Goal: Information Seeking & Learning: Check status

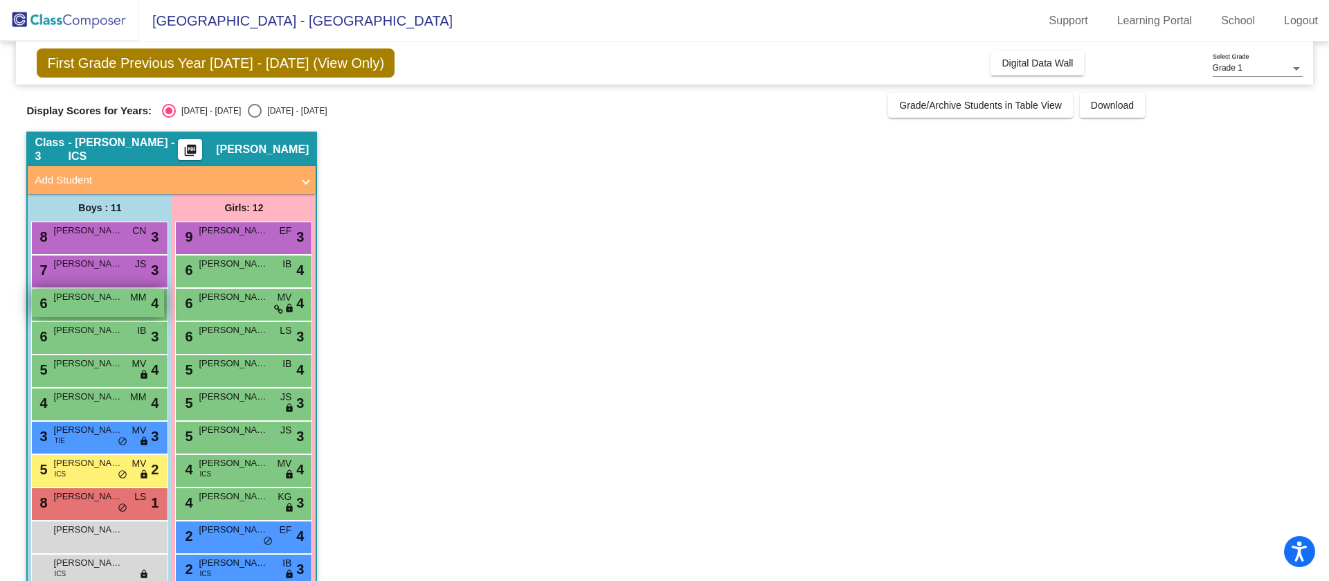
scroll to position [62, 0]
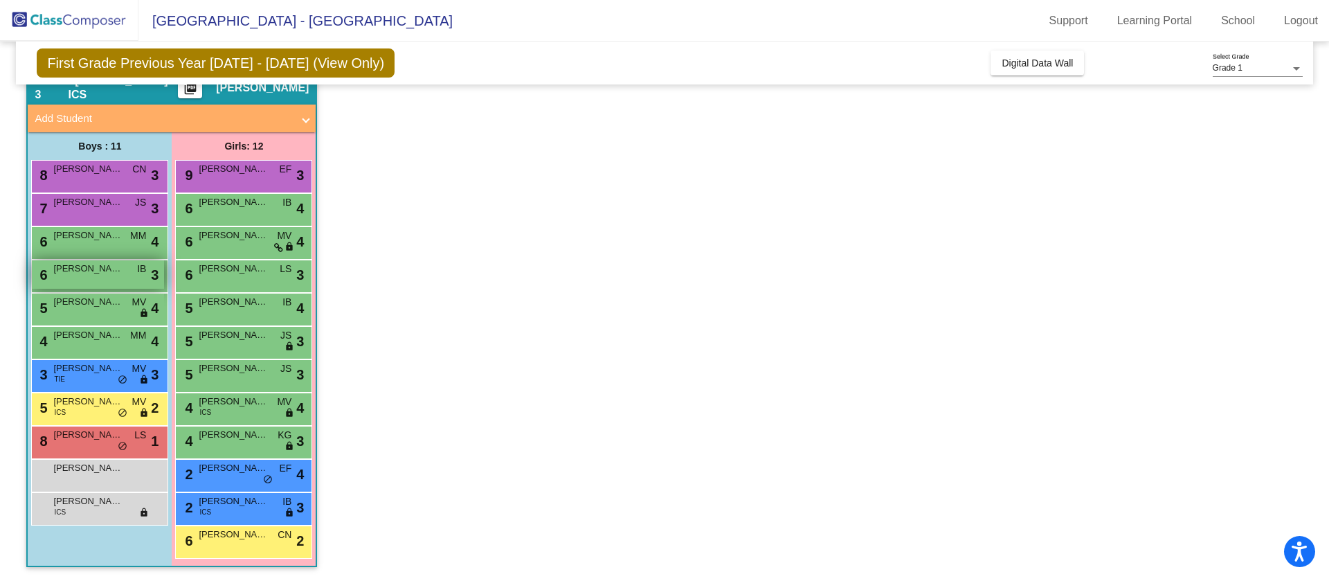
click at [134, 269] on div "6 [PERSON_NAME] Bossably IB lock do_not_disturb_alt 3" at bounding box center [98, 274] width 132 height 28
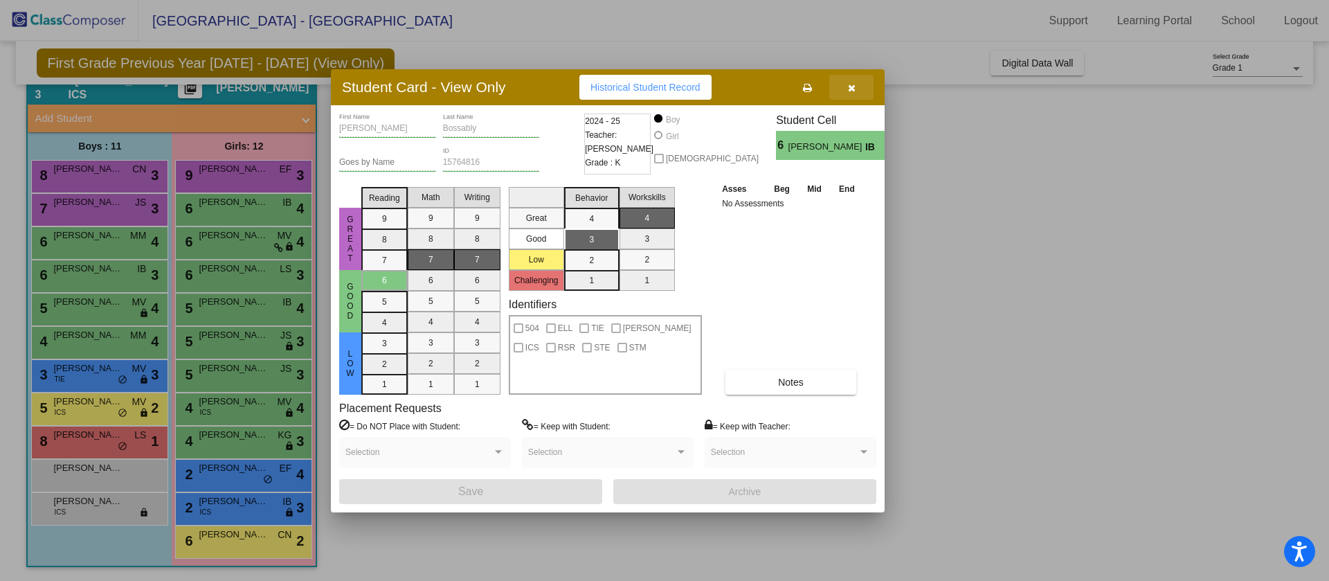
click at [853, 78] on button "button" at bounding box center [851, 87] width 44 height 25
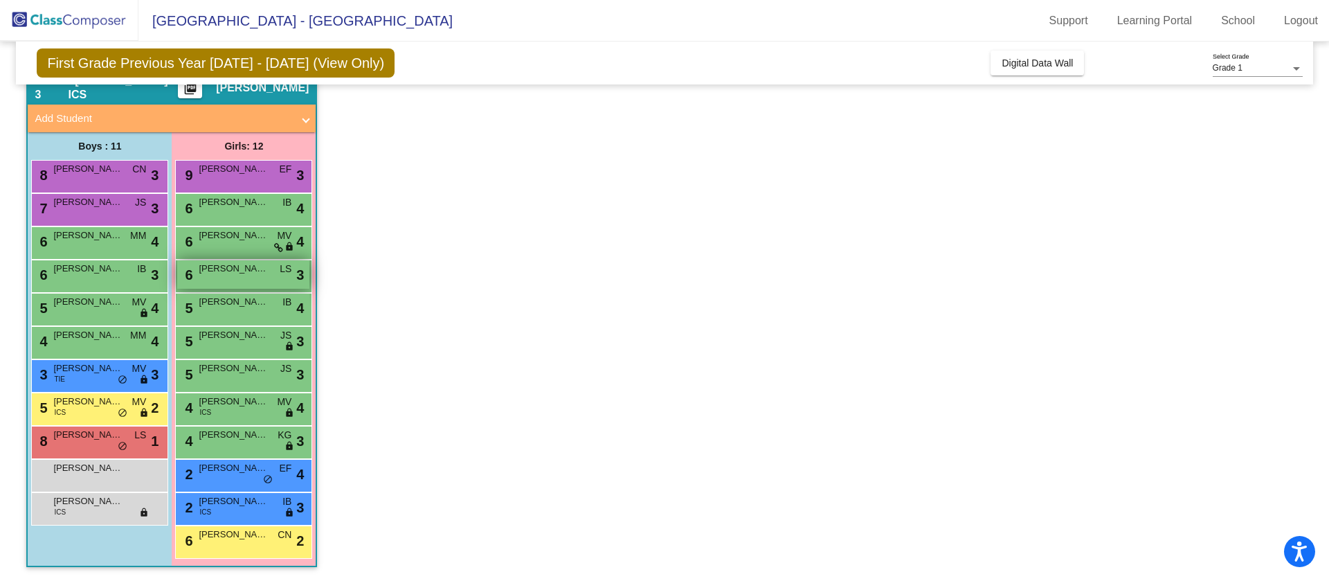
click at [237, 280] on div "6 [PERSON_NAME] LS lock do_not_disturb_alt 3" at bounding box center [243, 274] width 132 height 28
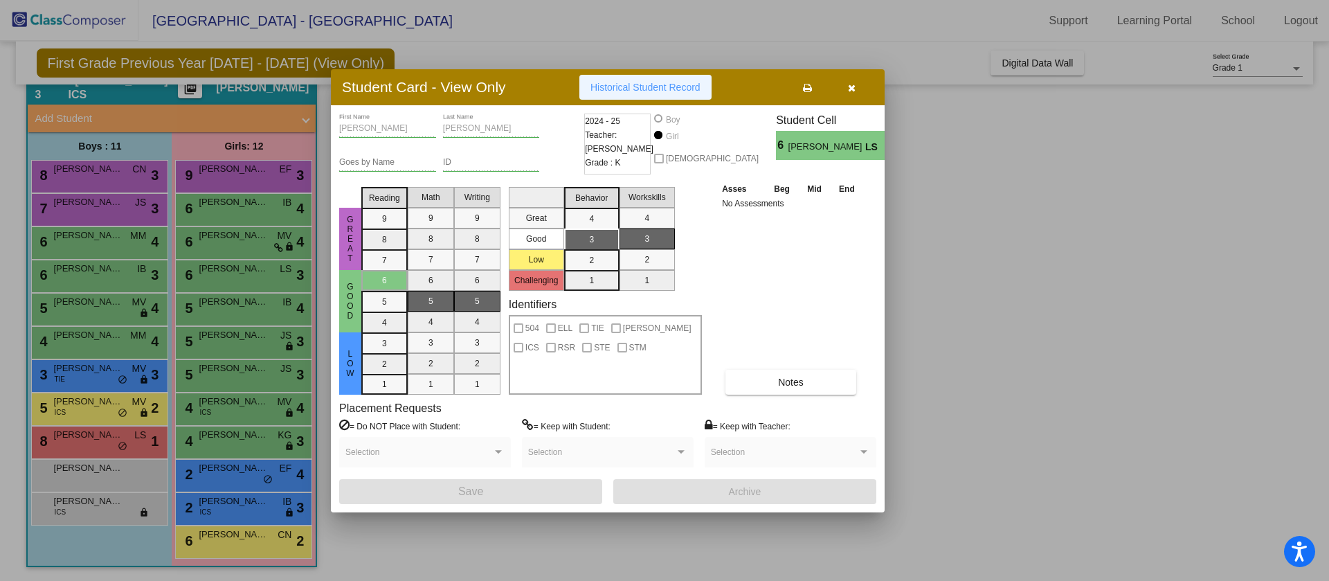
click at [640, 83] on span "Historical Student Record" at bounding box center [645, 87] width 110 height 11
click at [858, 84] on button "button" at bounding box center [851, 87] width 44 height 25
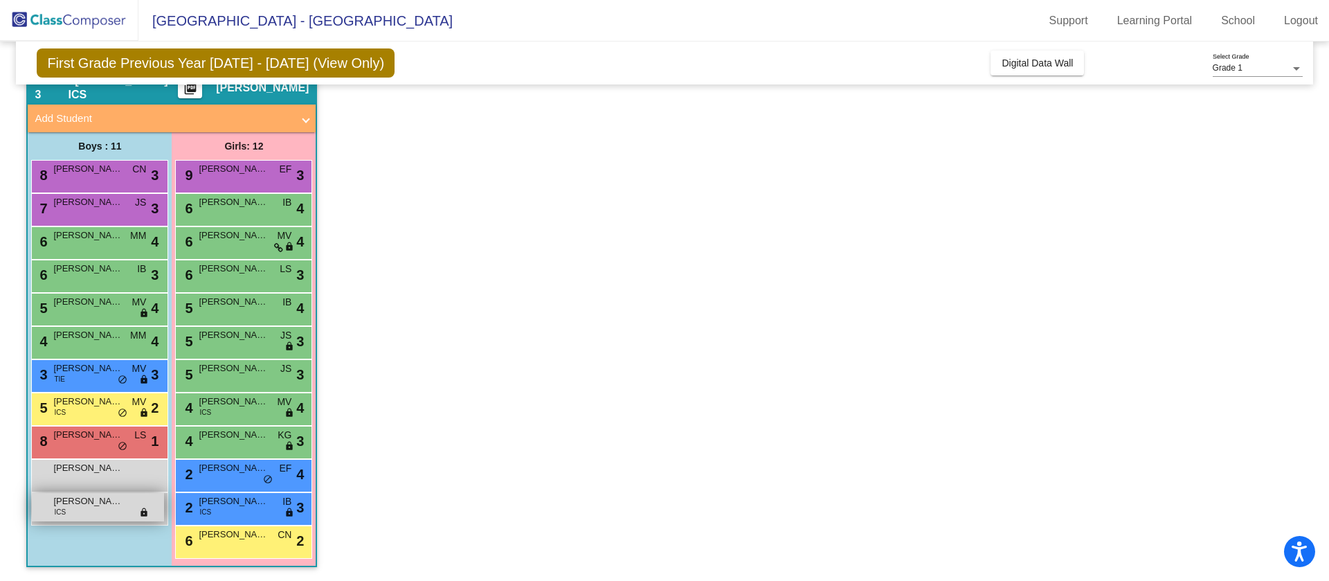
click at [94, 508] on div "[PERSON_NAME] [PERSON_NAME] ICS lock do_not_disturb_alt" at bounding box center [98, 507] width 132 height 28
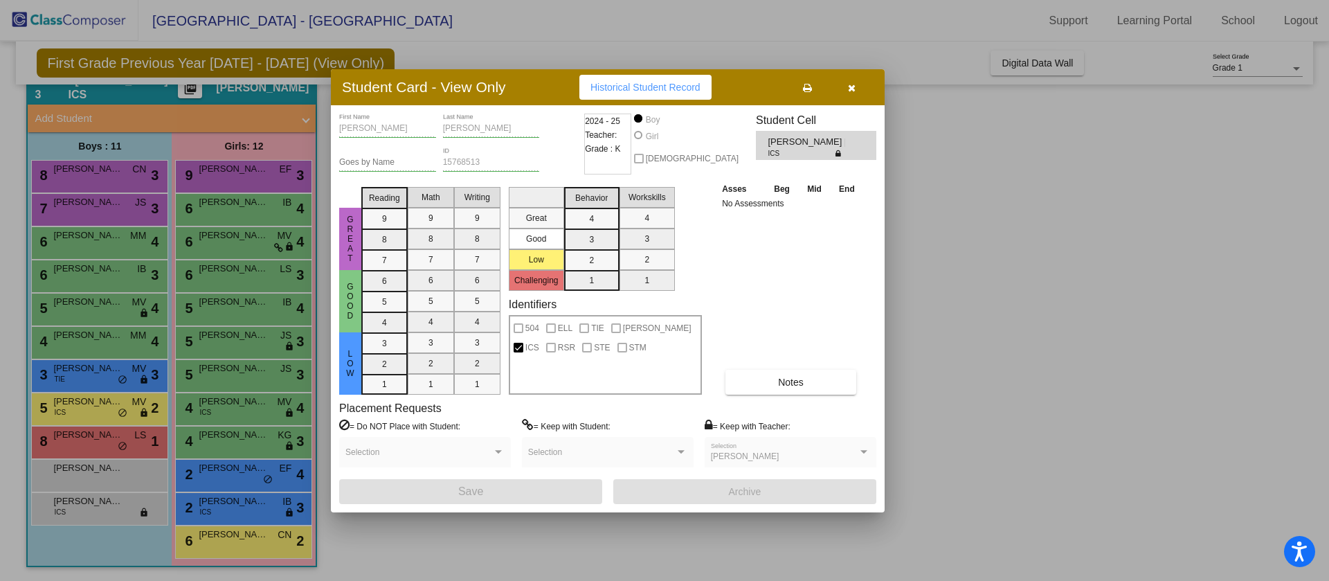
click at [654, 86] on span "Historical Student Record" at bounding box center [645, 87] width 110 height 11
click at [855, 87] on icon "button" at bounding box center [852, 88] width 8 height 10
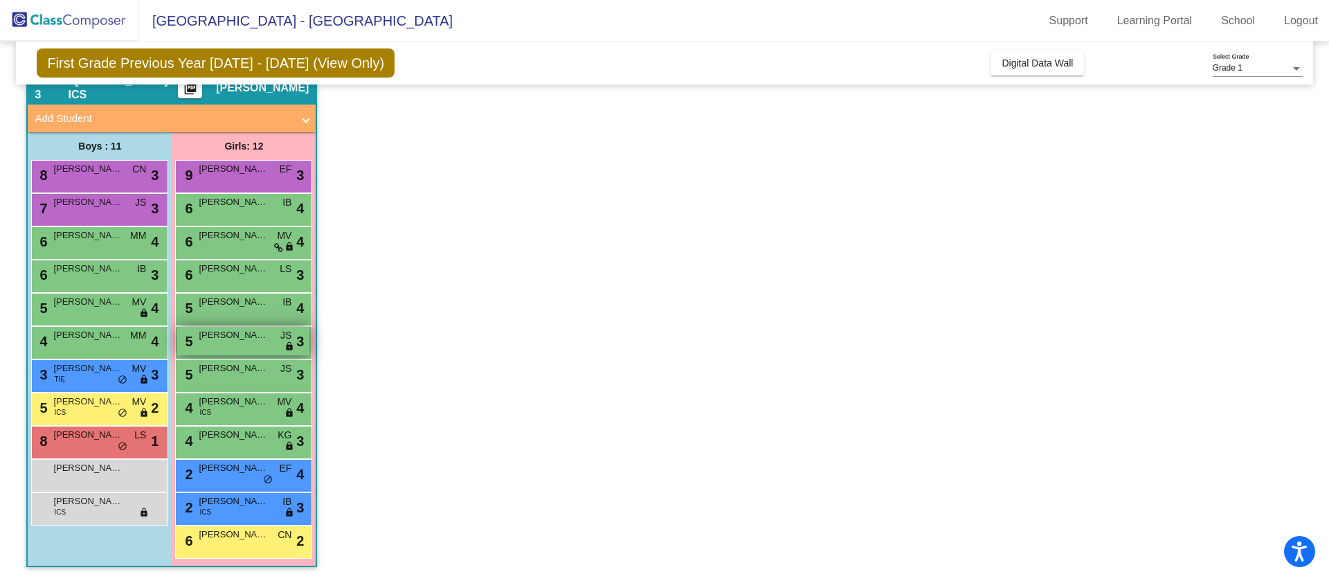
click at [234, 345] on div "5 [PERSON_NAME] [PERSON_NAME] lock do_not_disturb_alt 3" at bounding box center [243, 341] width 132 height 28
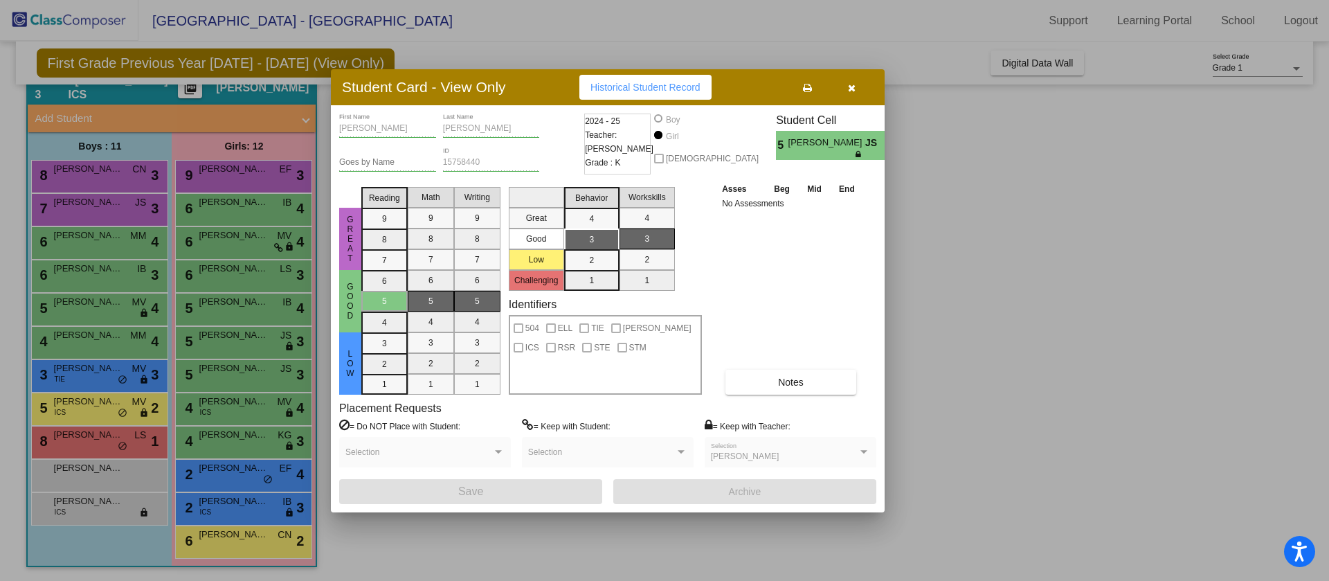
click at [640, 73] on div "Student Card - View Only Historical Student Record" at bounding box center [608, 87] width 554 height 36
click at [642, 84] on span "Historical Student Record" at bounding box center [645, 87] width 110 height 11
